Goal: Information Seeking & Learning: Learn about a topic

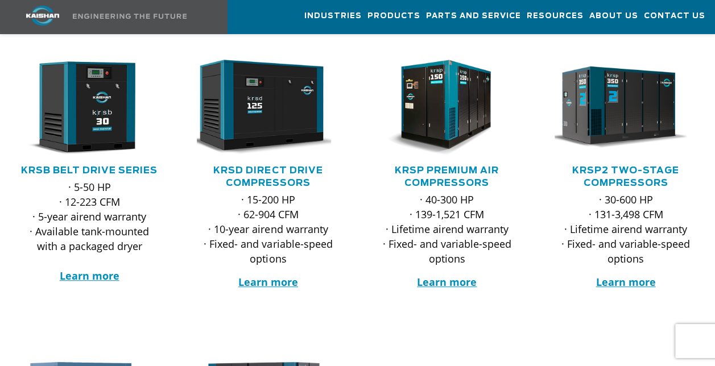
scroll to position [204, 0]
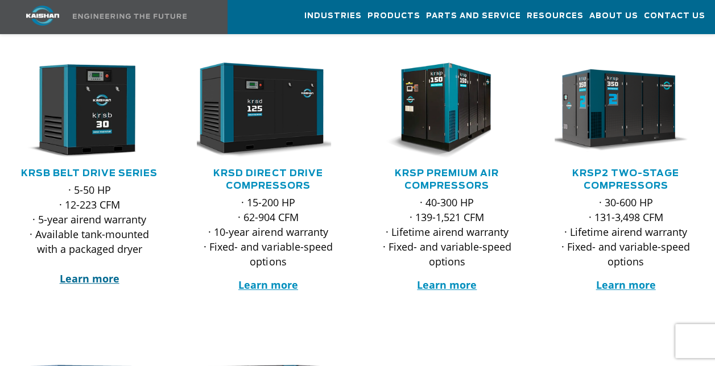
click at [92, 272] on strong "Learn more" at bounding box center [90, 279] width 60 height 14
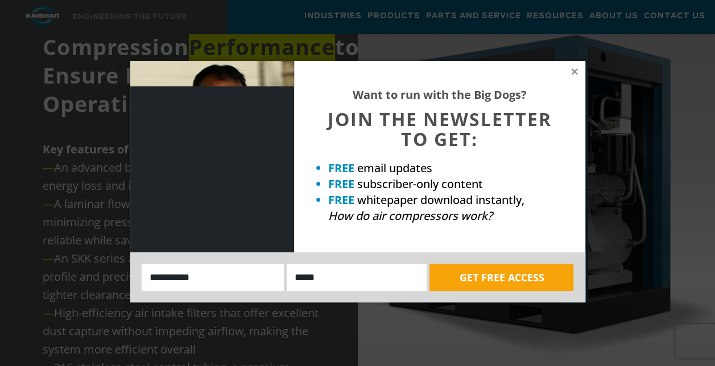
scroll to position [1186, 0]
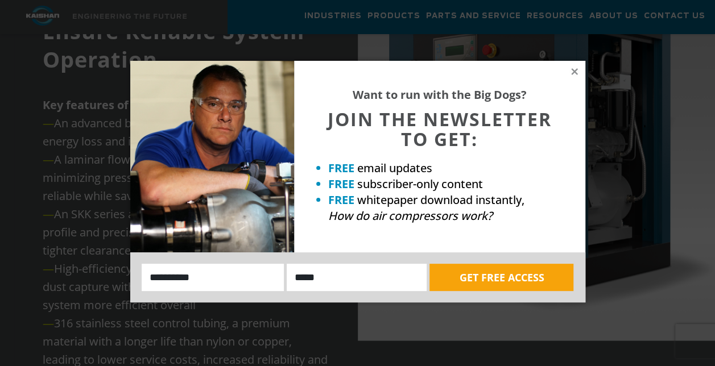
click at [579, 67] on div "Want to run with the Big Dogs? JOIN THE NEWSLETTER TO GET: FREE email updates F…" at bounding box center [439, 157] width 291 height 192
click at [570, 71] on icon at bounding box center [574, 72] width 10 height 10
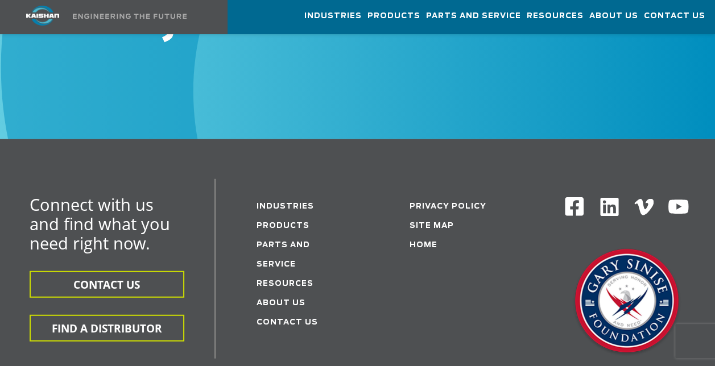
scroll to position [3438, 0]
